Goal: Task Accomplishment & Management: Manage account settings

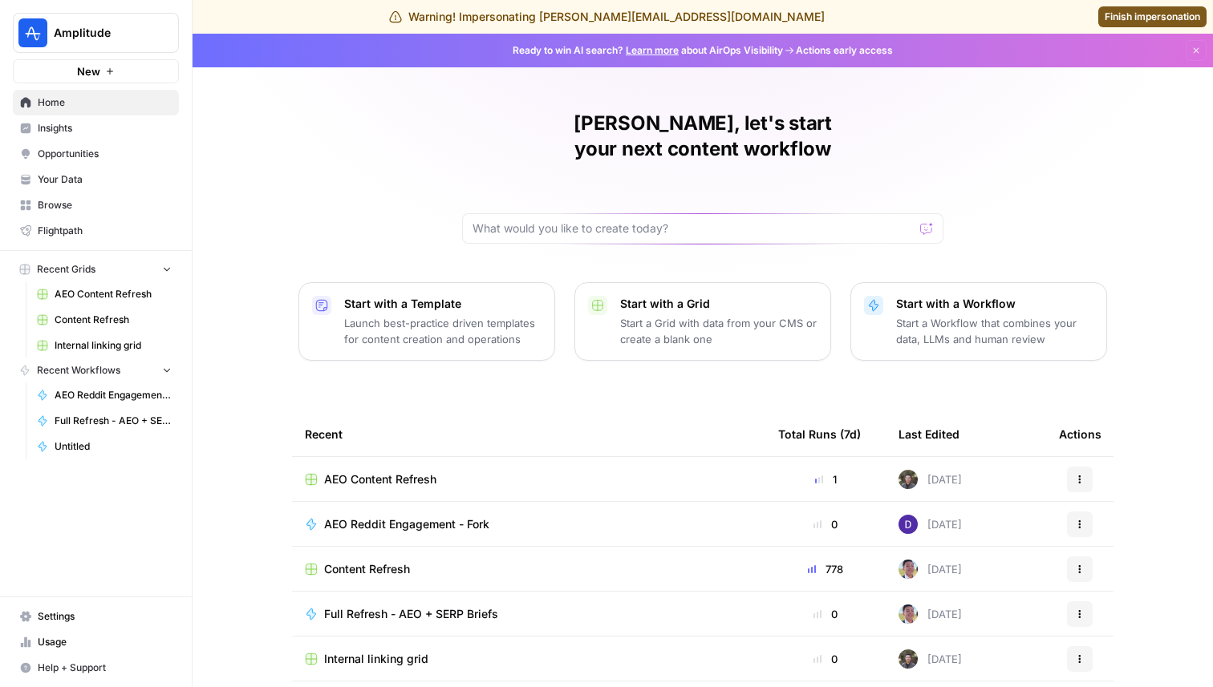
click at [62, 621] on span "Settings" at bounding box center [105, 617] width 134 height 14
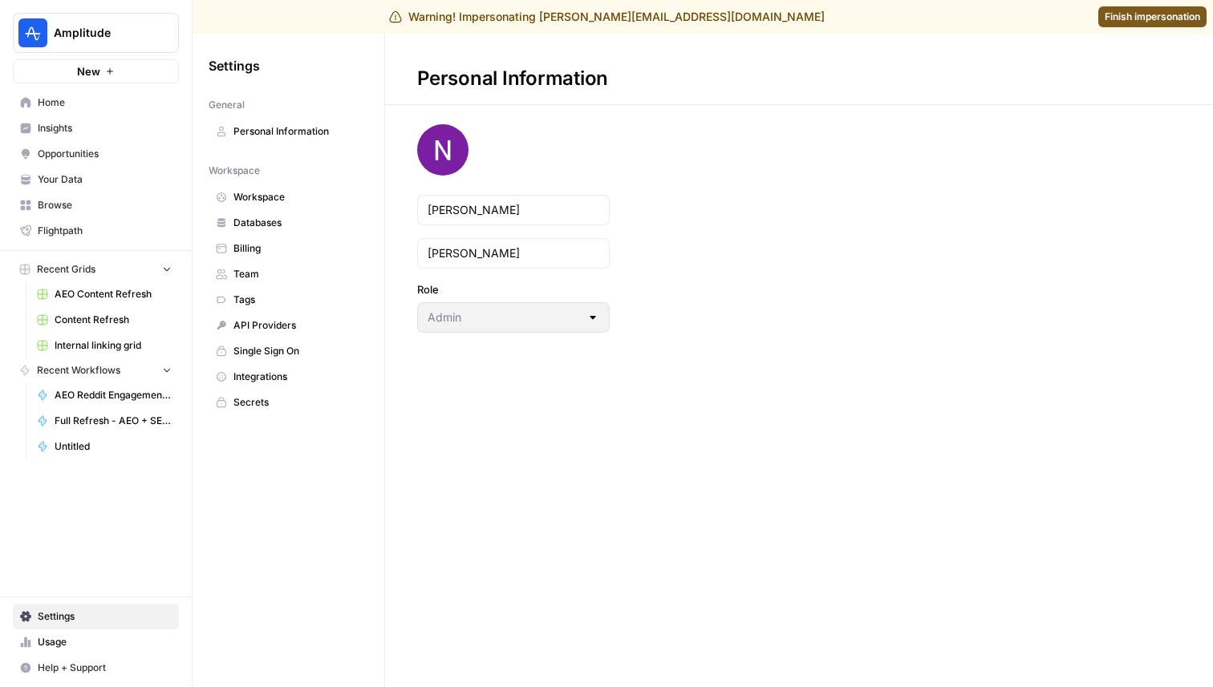
click at [281, 277] on span "Team" at bounding box center [297, 274] width 128 height 14
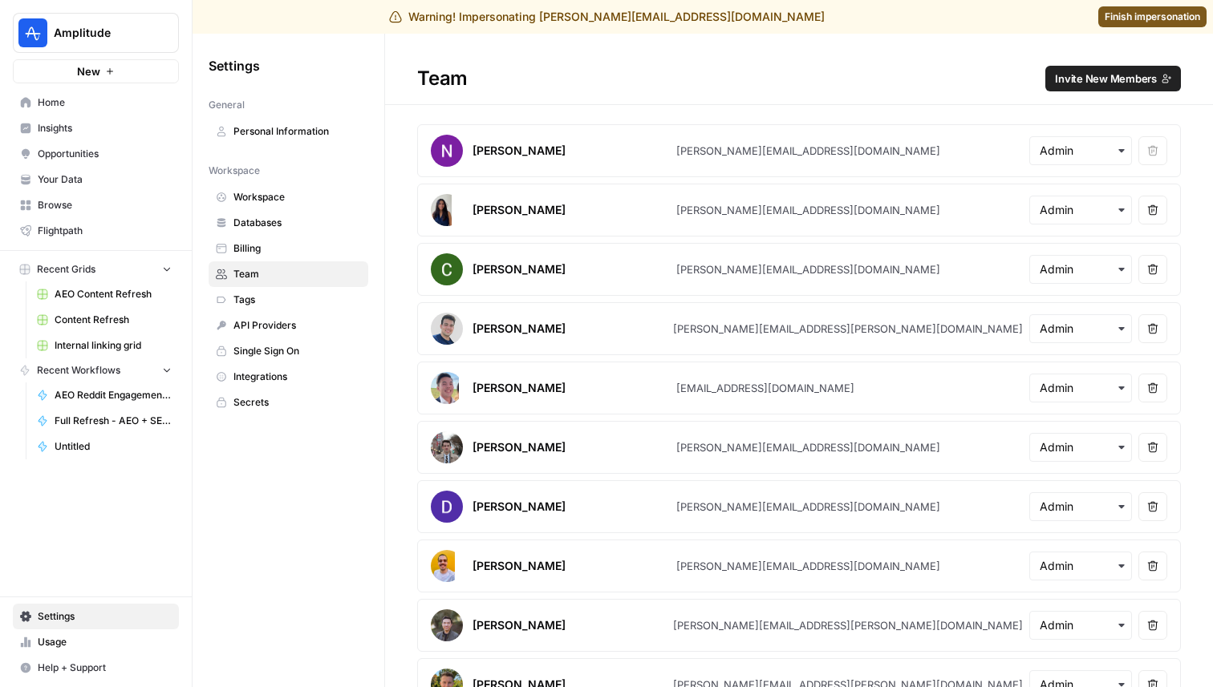
click at [1100, 86] on span "Invite New Members" at bounding box center [1106, 79] width 102 height 16
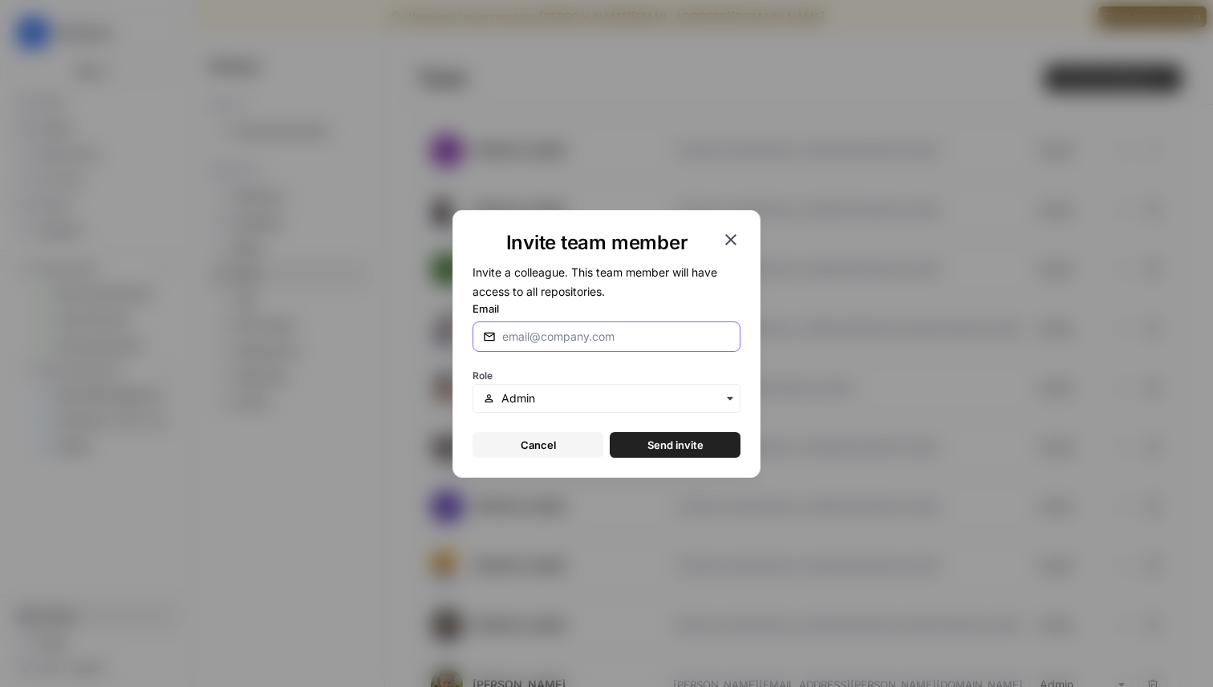
click at [545, 333] on input "Email" at bounding box center [616, 337] width 228 height 16
type input "[PERSON_NAME][EMAIL_ADDRESS][DOMAIN_NAME]"
click at [689, 447] on span "Send invite" at bounding box center [675, 445] width 56 height 16
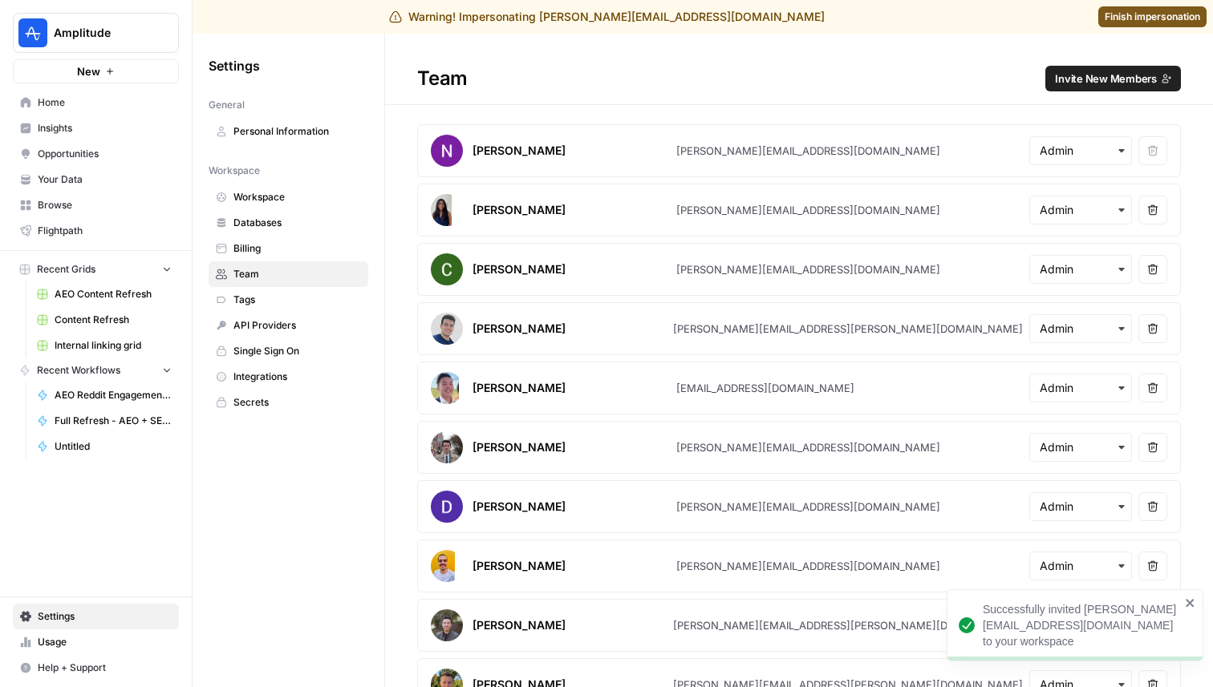
click at [1156, 19] on span "Finish impersonation" at bounding box center [1151, 17] width 95 height 14
